Goal: Submit feedback/report problem

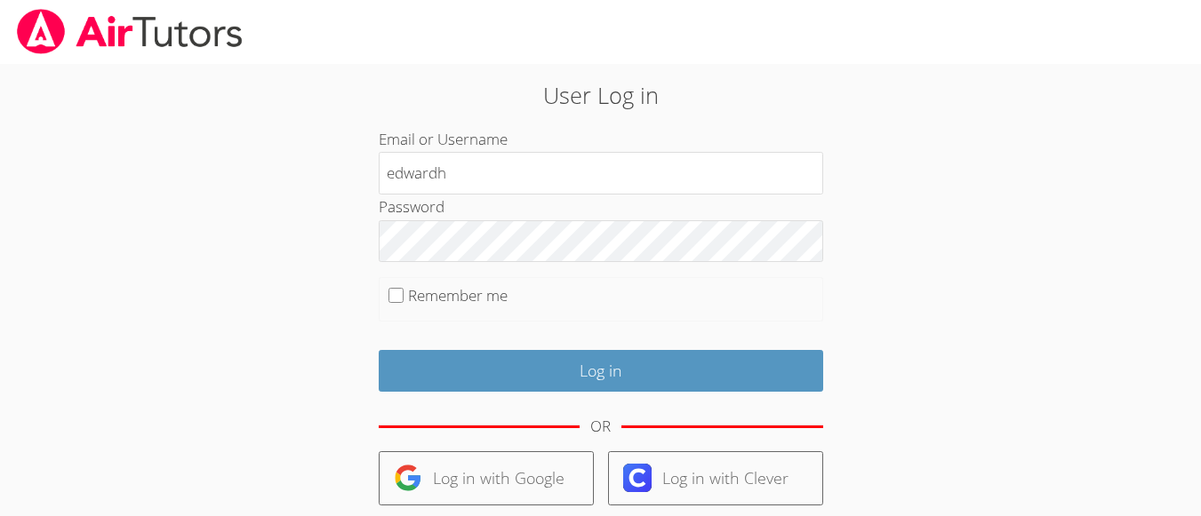
type input "edwardh"
click at [390, 294] on input "Remember me" at bounding box center [395, 295] width 15 height 15
checkbox input "true"
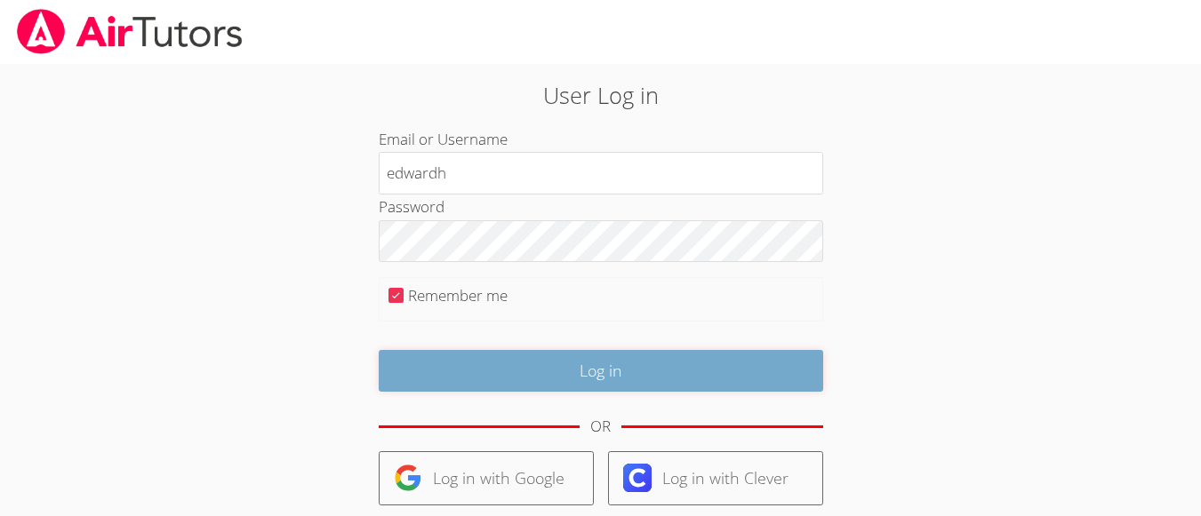
click at [480, 351] on input "Log in" at bounding box center [601, 371] width 444 height 42
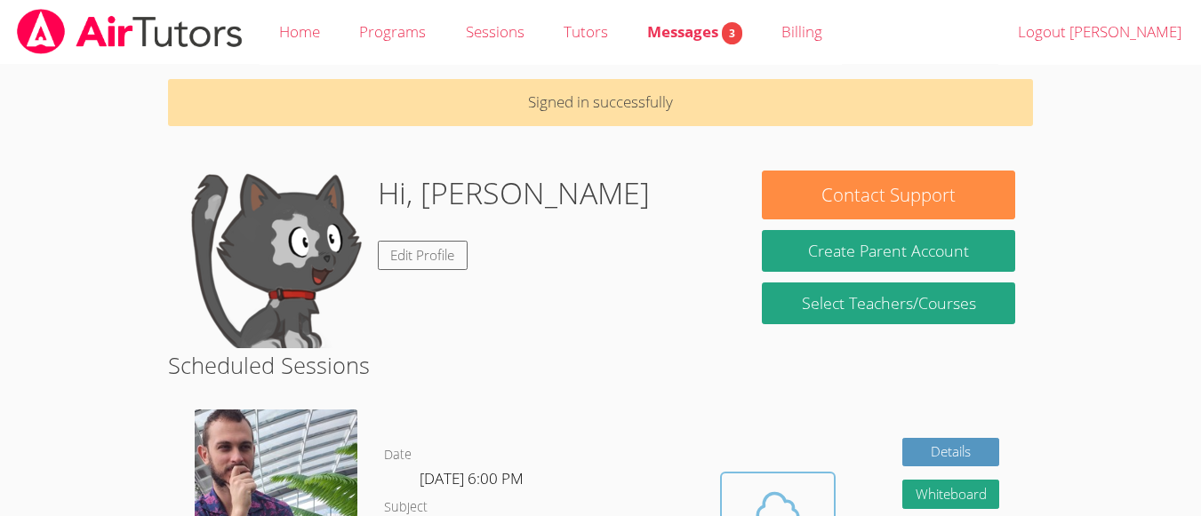
click at [780, 497] on icon at bounding box center [777, 509] width 41 height 31
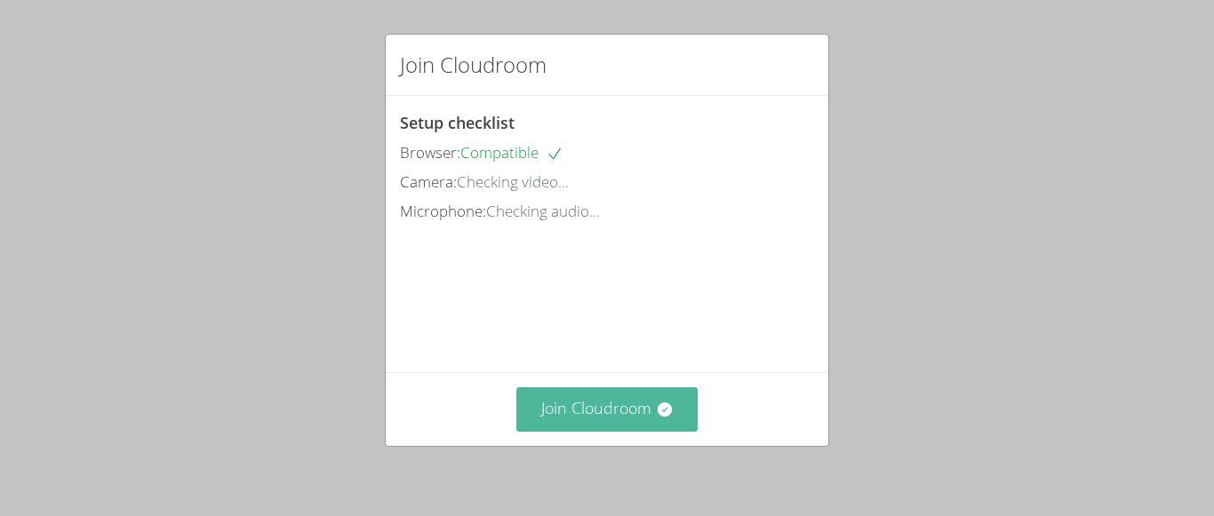
click at [657, 412] on icon at bounding box center [664, 410] width 14 height 14
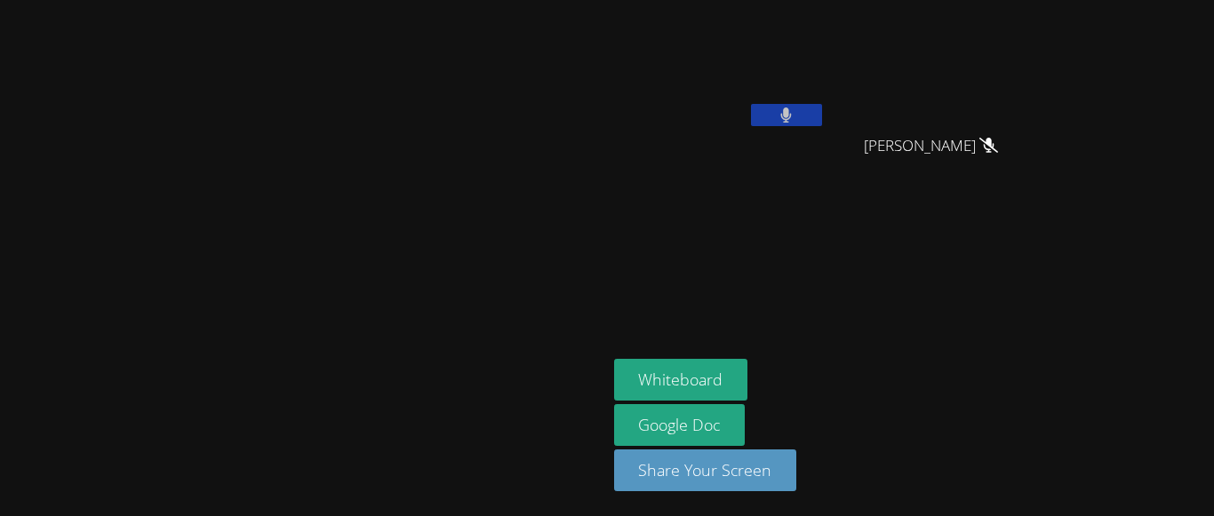
click at [822, 110] on button at bounding box center [786, 115] width 71 height 22
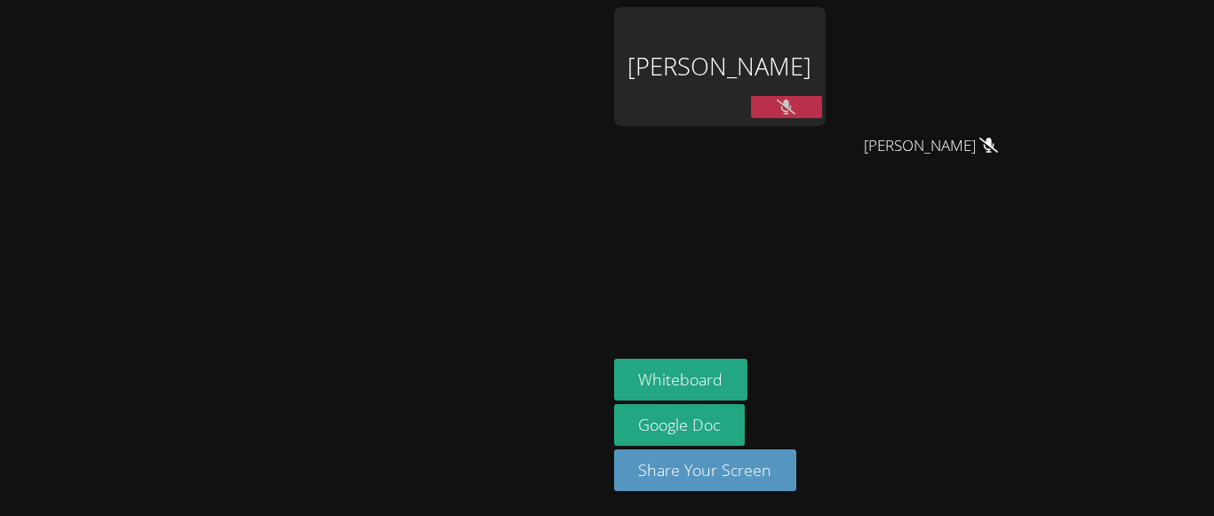
click at [822, 100] on button at bounding box center [786, 107] width 71 height 22
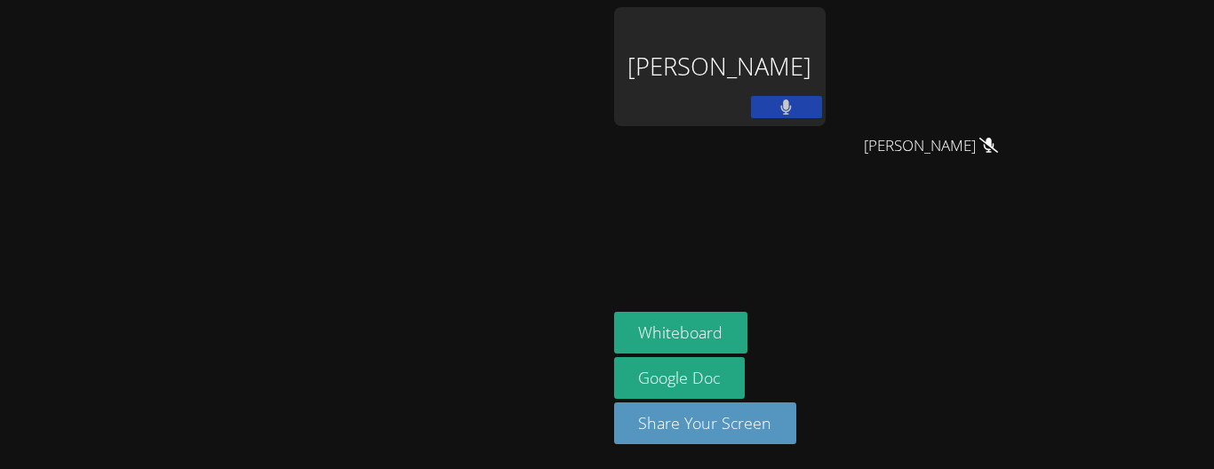
click at [822, 99] on button at bounding box center [786, 107] width 71 height 22
click at [792, 109] on icon at bounding box center [786, 107] width 12 height 15
click at [822, 107] on button at bounding box center [786, 107] width 71 height 22
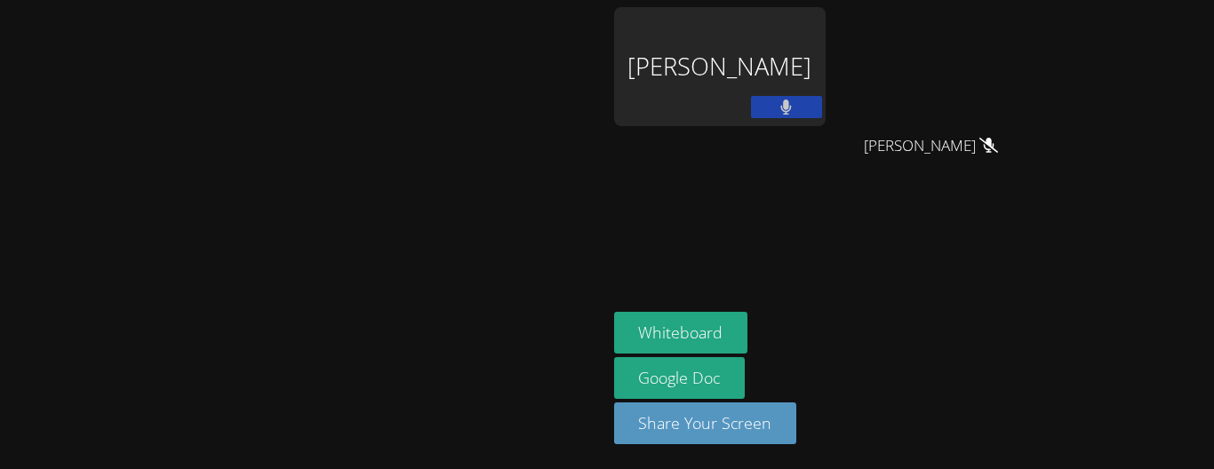
click at [822, 107] on button at bounding box center [786, 107] width 71 height 22
click at [822, 106] on button at bounding box center [786, 107] width 71 height 22
click at [795, 110] on icon at bounding box center [786, 107] width 19 height 15
click at [792, 103] on icon at bounding box center [786, 107] width 12 height 15
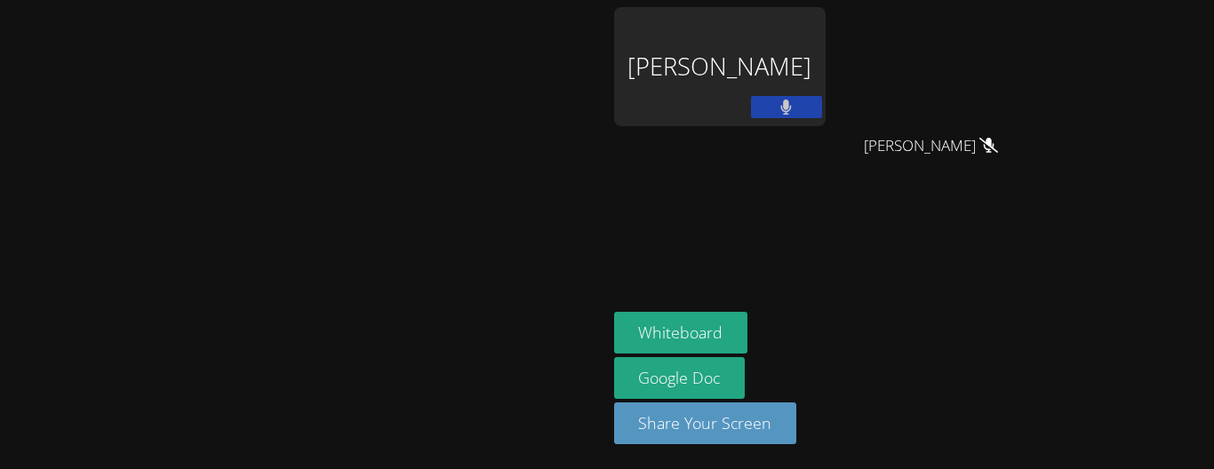
click at [792, 102] on icon at bounding box center [786, 107] width 11 height 15
click at [792, 108] on icon at bounding box center [786, 107] width 11 height 15
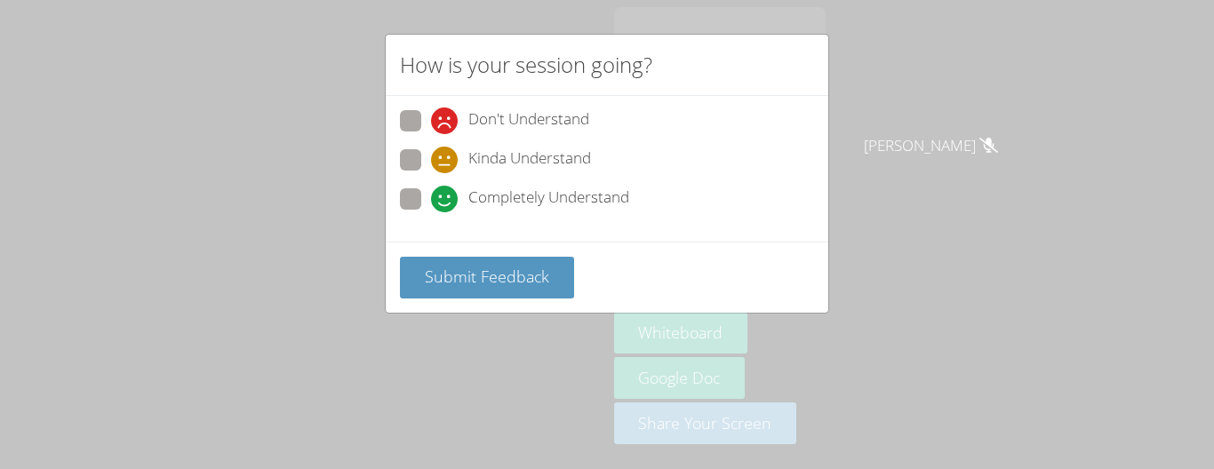
click at [431, 212] on span at bounding box center [431, 212] width 0 height 0
click at [431, 196] on input "Completely Understand" at bounding box center [438, 195] width 15 height 15
radio input "true"
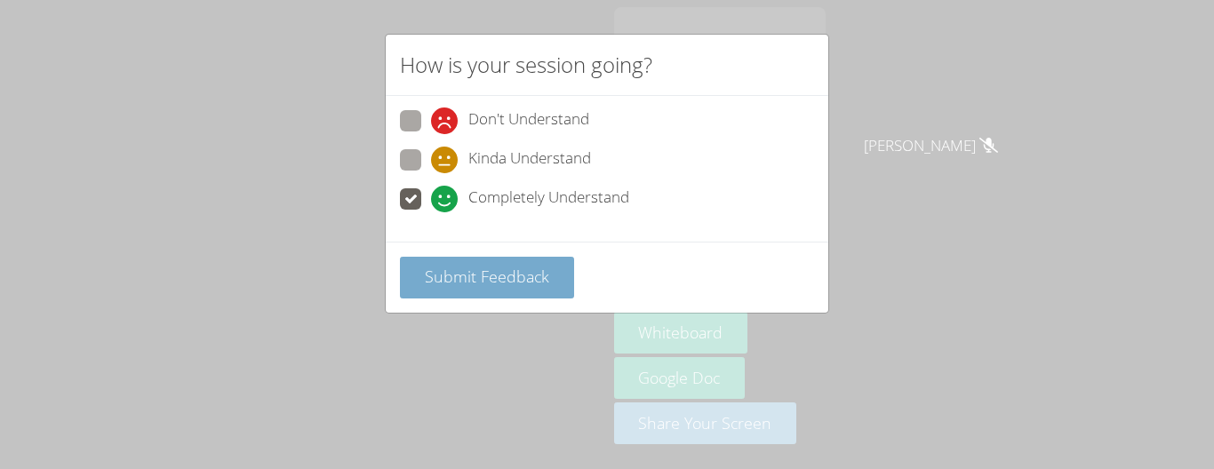
click at [462, 287] on span "Submit Feedback" at bounding box center [487, 276] width 124 height 21
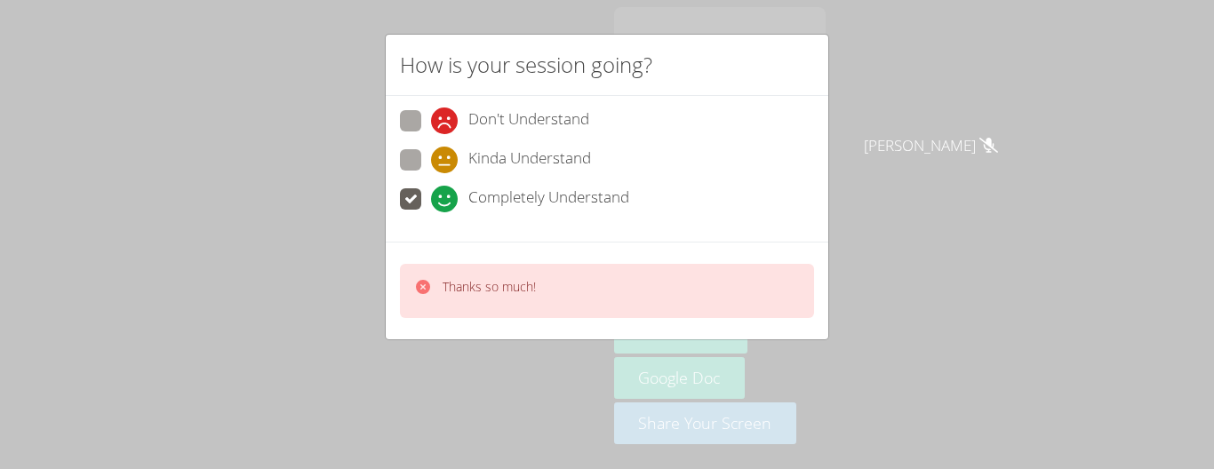
click at [903, 167] on div "How is your session going? Don't Understand Kinda Understand Completely Underst…" at bounding box center [607, 234] width 1214 height 469
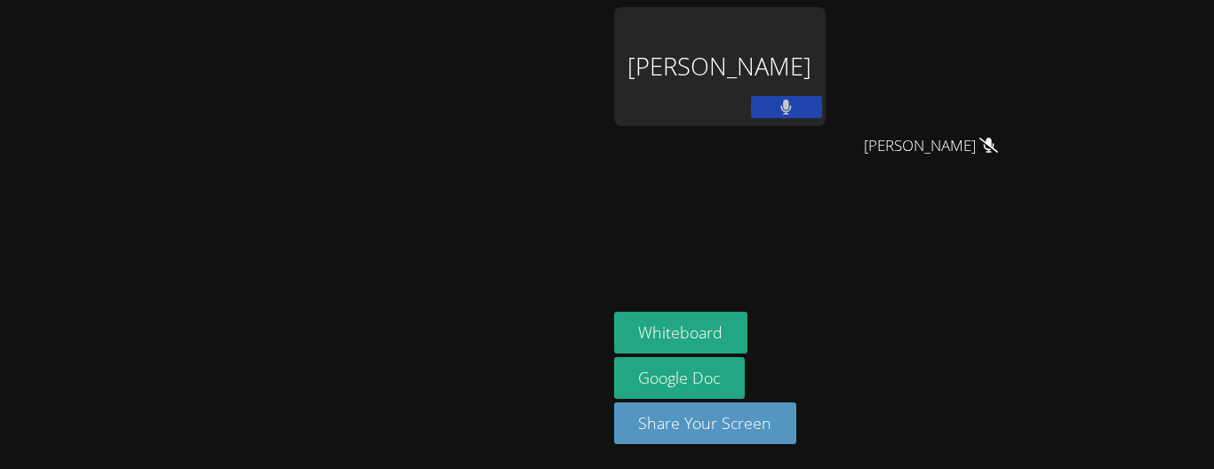
click at [822, 96] on button at bounding box center [786, 107] width 71 height 22
